Goal: Find specific fact: Find specific fact

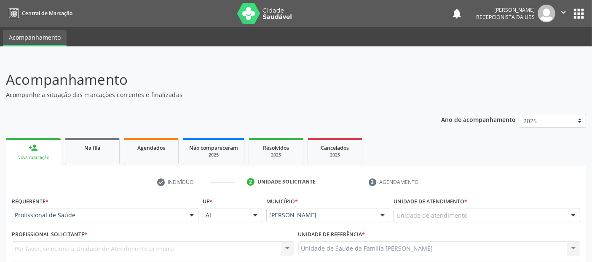
click at [145, 155] on link "Agendados" at bounding box center [151, 151] width 55 height 26
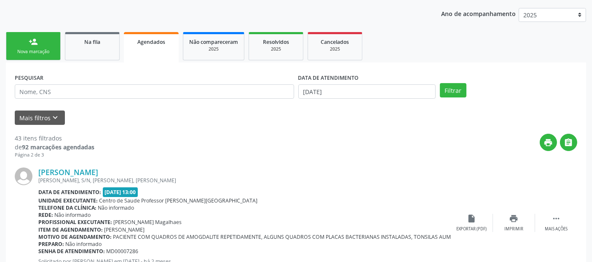
scroll to position [108, 0]
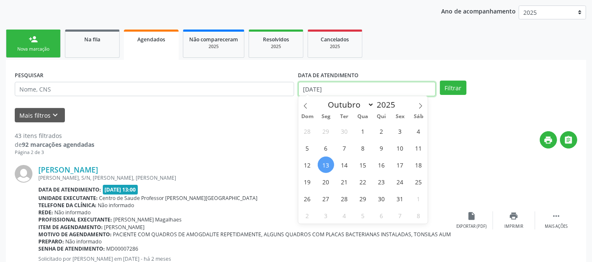
click at [329, 88] on input "[DATE]" at bounding box center [366, 89] width 137 height 14
click at [344, 171] on span "14" at bounding box center [344, 164] width 16 height 16
type input "[DATE]"
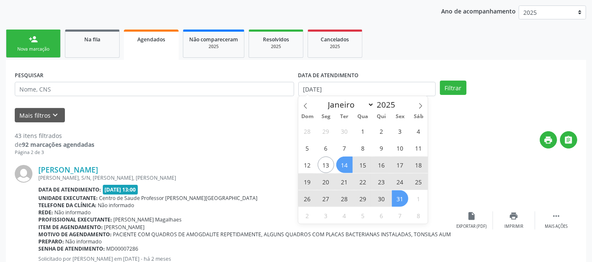
click at [402, 199] on span "31" at bounding box center [400, 198] width 16 height 16
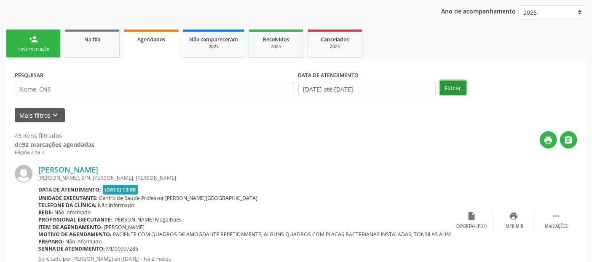
click at [456, 88] on button "Filtrar" at bounding box center [453, 87] width 27 height 14
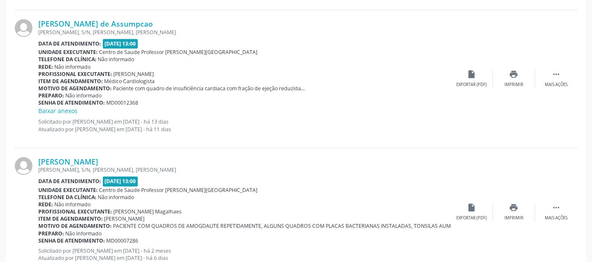
scroll to position [2020, 0]
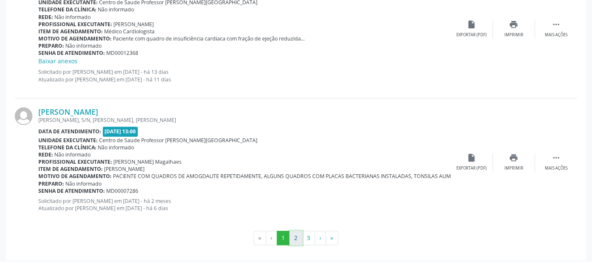
click at [294, 233] on button "2" at bounding box center [295, 237] width 13 height 14
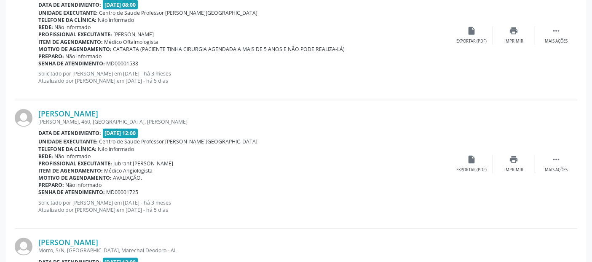
scroll to position [1585, 0]
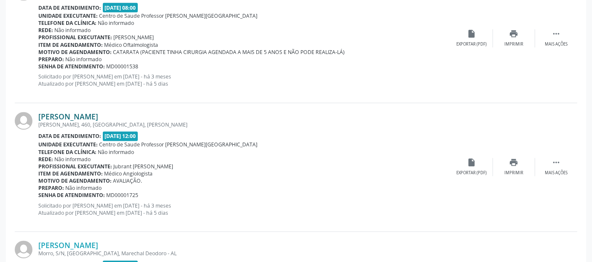
click at [96, 112] on link "[PERSON_NAME]" at bounding box center [68, 116] width 60 height 9
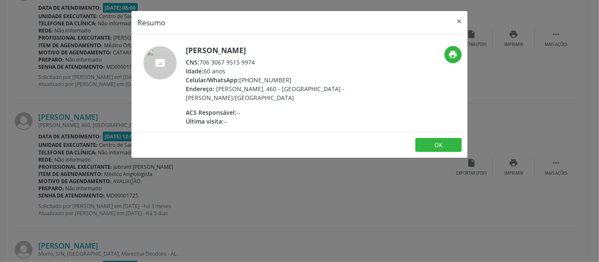
drag, startPoint x: 202, startPoint y: 61, endPoint x: 254, endPoint y: 63, distance: 52.3
click at [254, 63] on div "CNS: 706 3067 9515 9974" at bounding box center [268, 62] width 164 height 9
copy div "706 3067 9515 9974"
click at [458, 21] on button "×" at bounding box center [459, 21] width 17 height 21
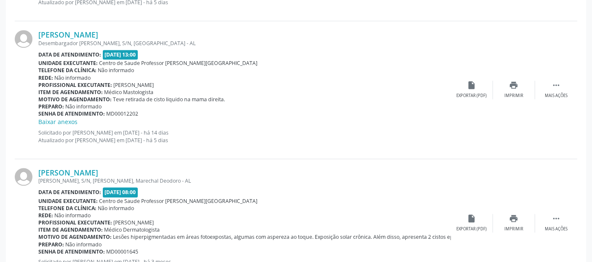
scroll to position [1985, 0]
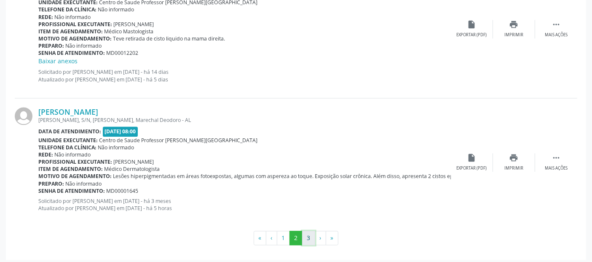
click at [308, 232] on button "3" at bounding box center [308, 237] width 13 height 14
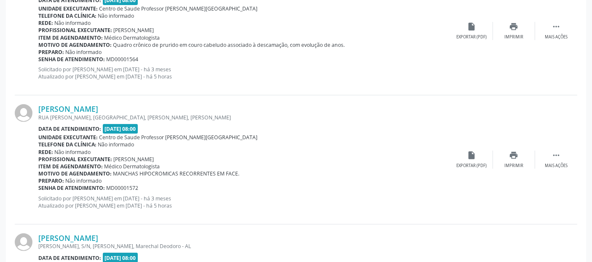
scroll to position [318, 0]
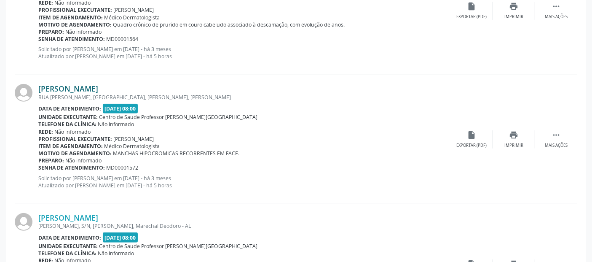
click at [98, 88] on link "[PERSON_NAME]" at bounding box center [68, 88] width 60 height 9
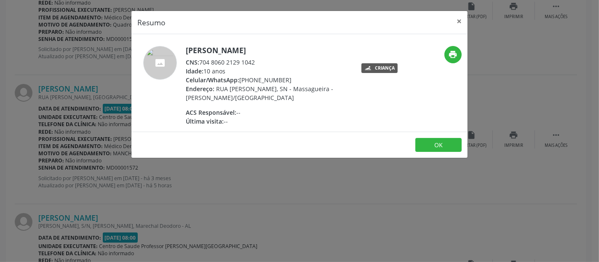
drag, startPoint x: 199, startPoint y: 62, endPoint x: 257, endPoint y: 62, distance: 58.1
click at [257, 62] on div "CNS: 704 8060 2129 1042" at bounding box center [268, 62] width 164 height 9
copy div "704 8060 2129 1042"
click at [461, 20] on button "×" at bounding box center [459, 21] width 17 height 21
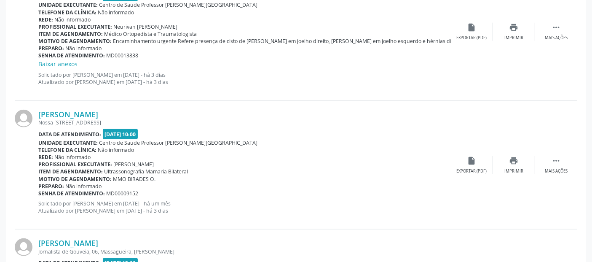
scroll to position [1145, 0]
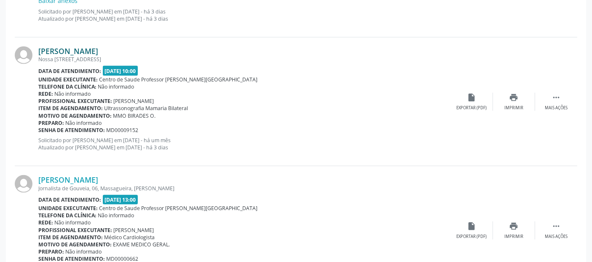
click at [86, 48] on link "[PERSON_NAME]" at bounding box center [68, 50] width 60 height 9
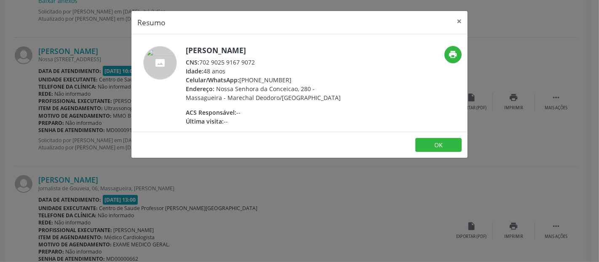
drag, startPoint x: 201, startPoint y: 61, endPoint x: 257, endPoint y: 61, distance: 56.0
click at [257, 61] on div "CNS: 702 9025 9167 9072" at bounding box center [268, 62] width 164 height 9
copy div "702 9025 9167 9072"
click at [458, 19] on button "×" at bounding box center [459, 21] width 17 height 21
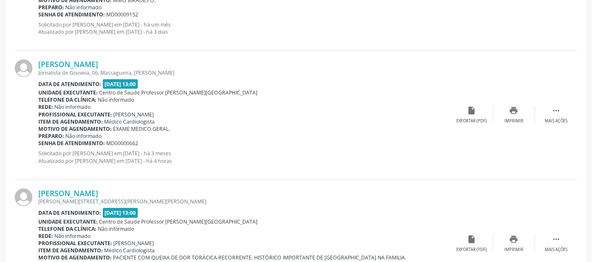
scroll to position [1265, 0]
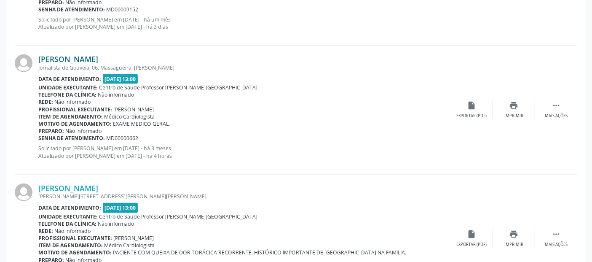
click at [59, 59] on link "[PERSON_NAME]" at bounding box center [68, 58] width 60 height 9
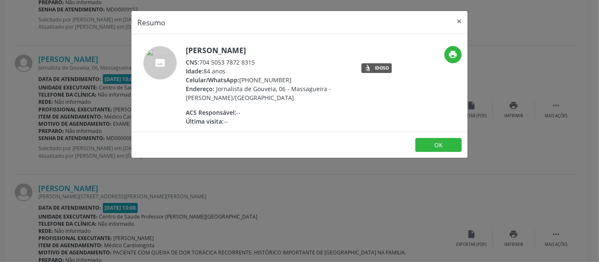
drag, startPoint x: 201, startPoint y: 62, endPoint x: 254, endPoint y: 61, distance: 53.9
click at [254, 61] on div "CNS: 704 5053 7872 8315" at bounding box center [268, 62] width 164 height 9
copy div "704 5053 7872 8315"
click at [460, 22] on button "×" at bounding box center [459, 21] width 17 height 21
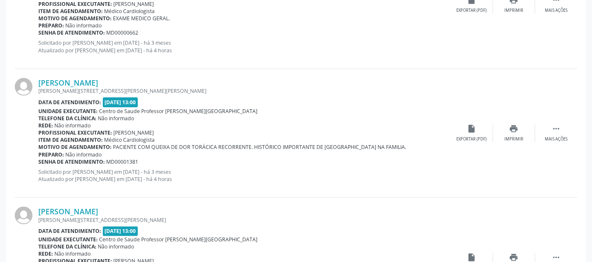
scroll to position [1381, 0]
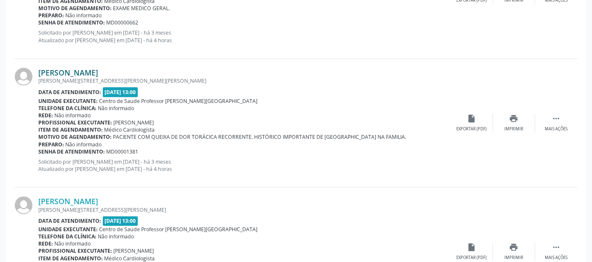
click at [98, 71] on link "[PERSON_NAME]" at bounding box center [68, 72] width 60 height 9
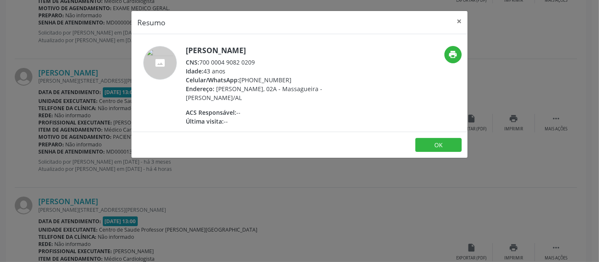
drag, startPoint x: 199, startPoint y: 62, endPoint x: 257, endPoint y: 61, distance: 57.7
click at [257, 61] on div "CNS: 700 0004 9082 0209" at bounding box center [268, 62] width 164 height 9
copy div "700 0004 9082 0209"
click at [462, 19] on button "×" at bounding box center [459, 21] width 17 height 21
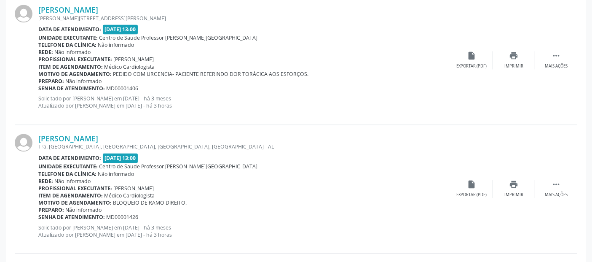
scroll to position [1559, 0]
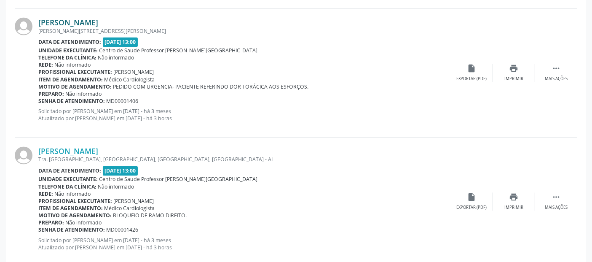
click at [80, 19] on link "[PERSON_NAME]" at bounding box center [68, 22] width 60 height 9
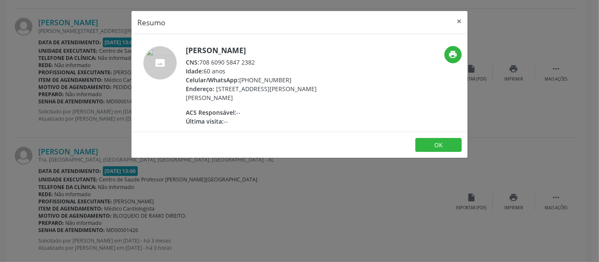
drag, startPoint x: 211, startPoint y: 61, endPoint x: 257, endPoint y: 61, distance: 46.3
click at [257, 61] on div "CNS: 708 6090 5847 2382" at bounding box center [268, 62] width 164 height 9
copy div "708 6090 5847 2382"
click at [462, 14] on button "×" at bounding box center [459, 21] width 17 height 21
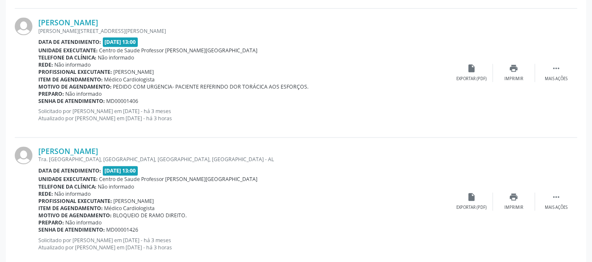
scroll to position [1728, 0]
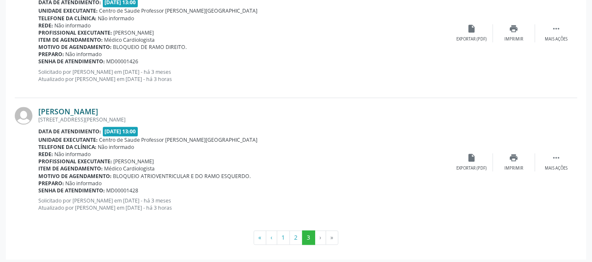
click at [78, 109] on link "[PERSON_NAME]" at bounding box center [68, 111] width 60 height 9
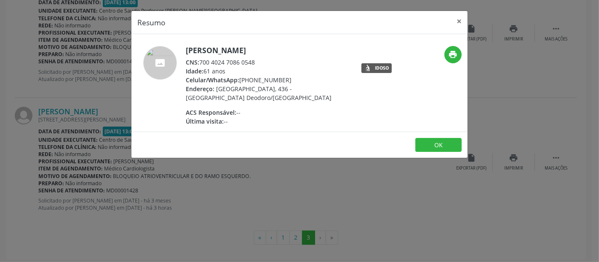
drag, startPoint x: 201, startPoint y: 60, endPoint x: 257, endPoint y: 60, distance: 56.0
click at [257, 60] on div "CNS: 700 4024 7086 0548" at bounding box center [268, 62] width 164 height 9
copy div "700 4024 7086 0548"
click at [467, 16] on button "×" at bounding box center [459, 21] width 17 height 21
